Goal: Task Accomplishment & Management: Complete application form

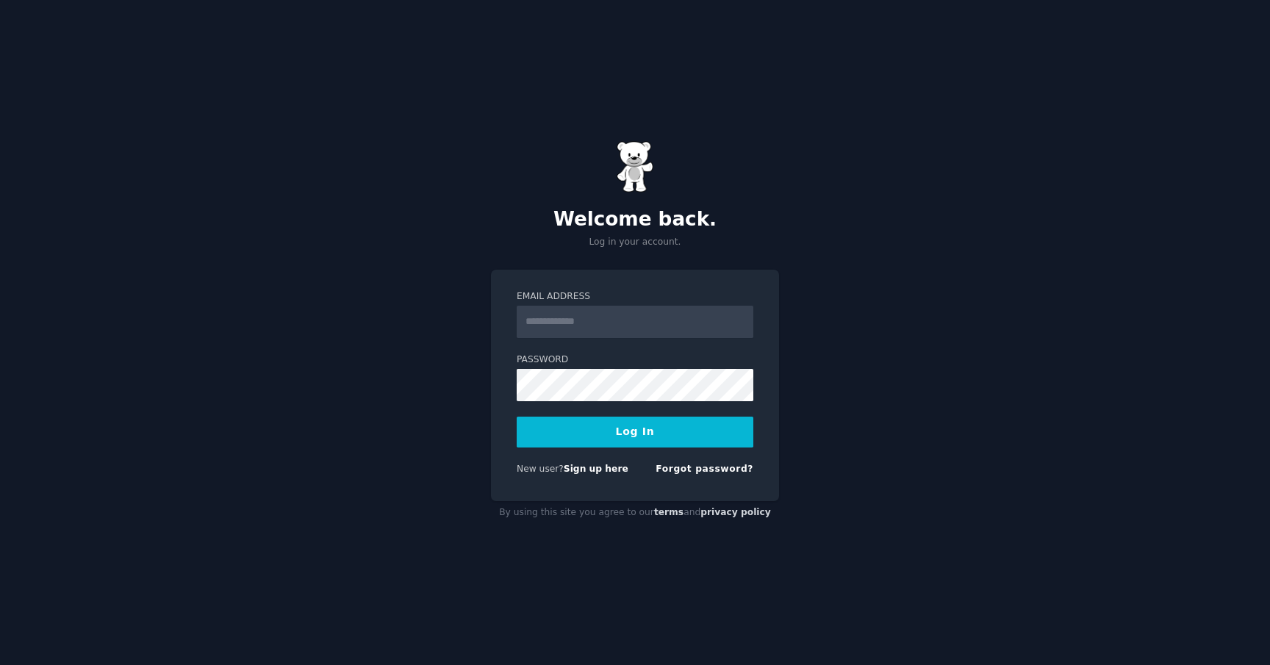
click at [664, 425] on button "Log In" at bounding box center [635, 432] width 237 height 31
click at [549, 472] on span "New user?" at bounding box center [540, 469] width 47 height 10
click at [594, 470] on link "Sign up here" at bounding box center [596, 469] width 65 height 10
click at [594, 468] on link "Sign up here" at bounding box center [596, 469] width 65 height 10
